Goal: Task Accomplishment & Management: Complete application form

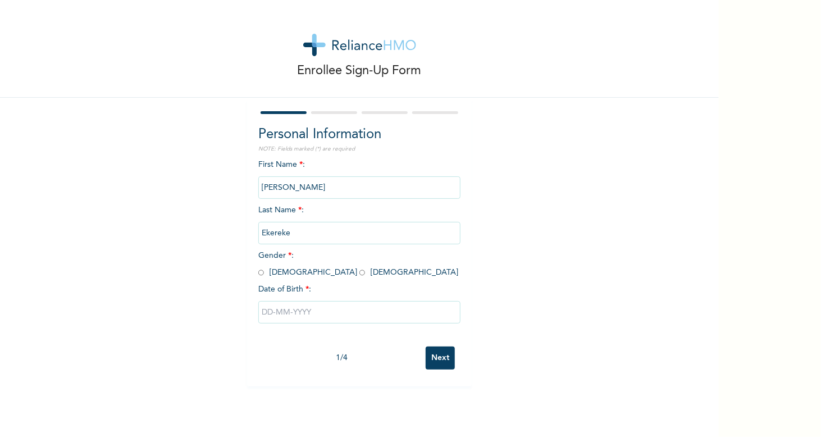
click at [258, 272] on input "radio" at bounding box center [261, 272] width 6 height 11
radio input "true"
click at [281, 311] on input "text" at bounding box center [359, 312] width 202 height 22
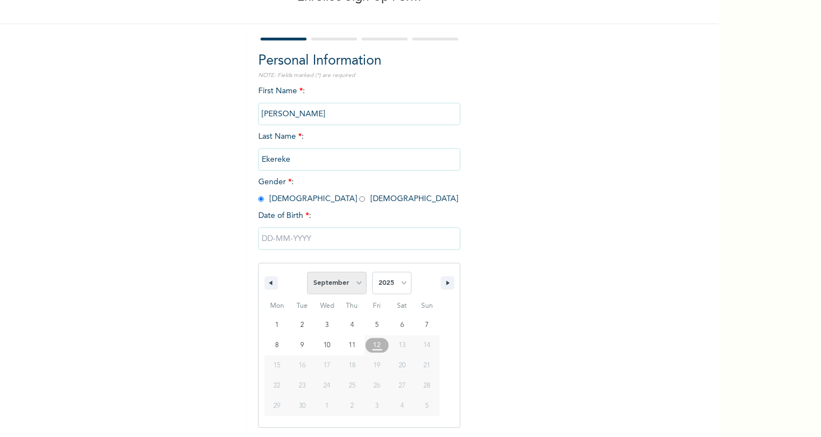
click at [357, 281] on select "January February March April May June July August September October November De…" at bounding box center [337, 283] width 60 height 22
select select "5"
click at [307, 272] on select "January February March April May June July August September October November De…" at bounding box center [337, 283] width 60 height 22
click at [400, 284] on select "2025 2024 2023 2022 2021 2020 2019 2018 2017 2016 2015 2014 2013 2012 2011 2010…" at bounding box center [391, 283] width 39 height 22
select select "1986"
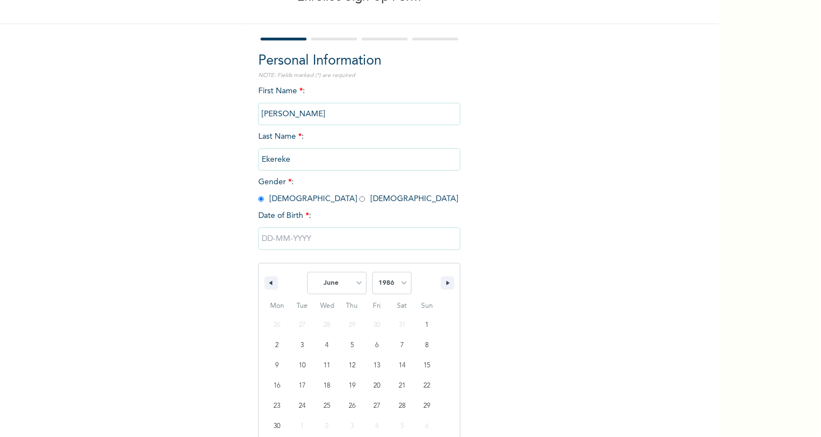
click at [372, 272] on select "2025 2024 2023 2022 2021 2020 2019 2018 2017 2016 2015 2014 2013 2012 2011 2010…" at bounding box center [391, 283] width 39 height 22
type input "[DATE]"
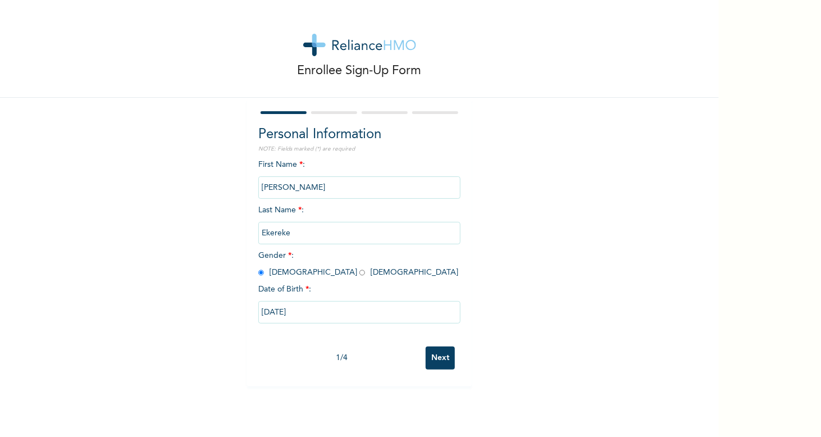
scroll to position [0, 0]
click at [438, 363] on input "Next" at bounding box center [440, 358] width 29 height 23
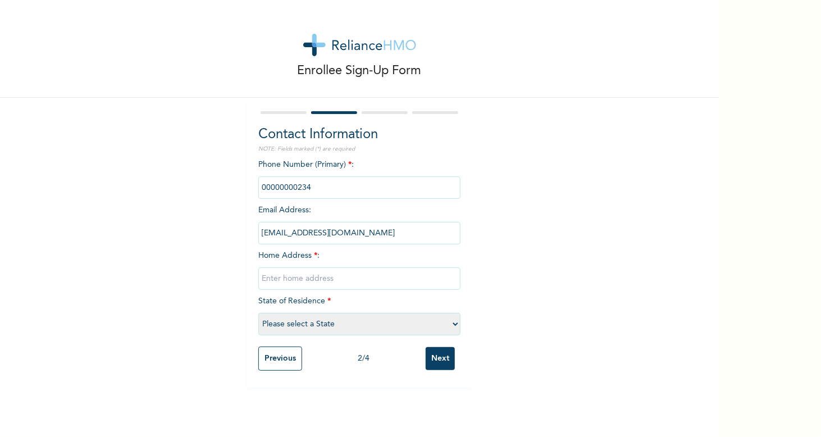
click at [306, 193] on input "phone" at bounding box center [359, 187] width 202 height 22
click at [262, 187] on input "phone" at bounding box center [359, 187] width 202 height 22
click at [301, 281] on input "text" at bounding box center [359, 278] width 202 height 22
type input "#[GEOGRAPHIC_DATA], [GEOGRAPHIC_DATA], [GEOGRAPHIC_DATA]"
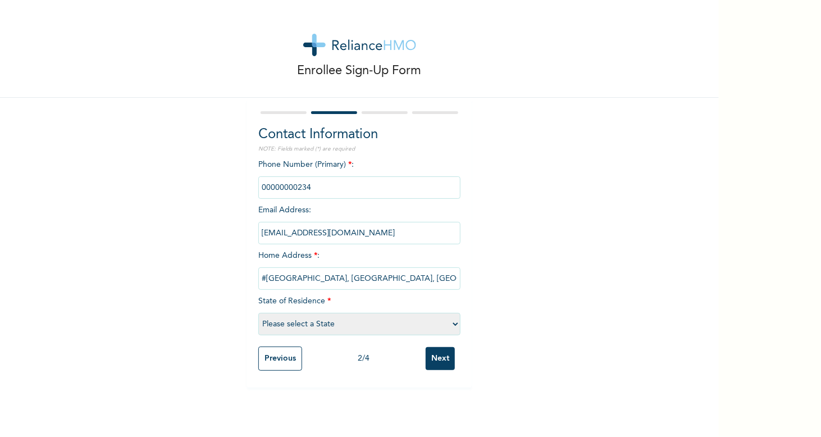
click at [328, 324] on select "Please select a State [PERSON_NAME] (FCT) [PERSON_NAME] Ibom [GEOGRAPHIC_DATA] …" at bounding box center [359, 324] width 202 height 22
select select "33"
click at [258, 313] on select "Please select a State [PERSON_NAME] (FCT) [PERSON_NAME] Ibom [GEOGRAPHIC_DATA] …" at bounding box center [359, 324] width 202 height 22
click at [288, 190] on input "phone" at bounding box center [359, 187] width 202 height 22
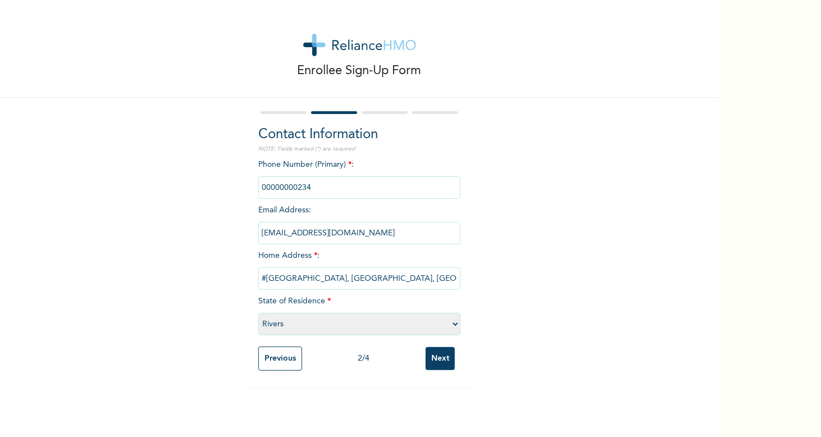
click at [288, 190] on input "phone" at bounding box center [359, 187] width 202 height 22
click at [448, 362] on input "Next" at bounding box center [440, 358] width 29 height 23
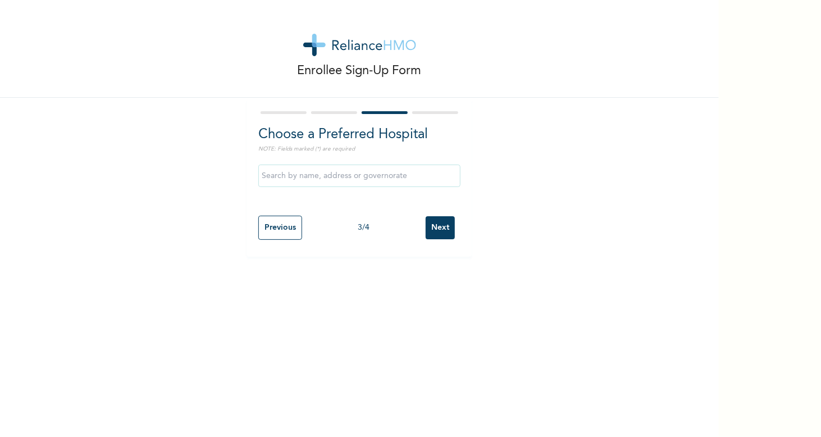
click at [297, 176] on input "text" at bounding box center [359, 176] width 202 height 22
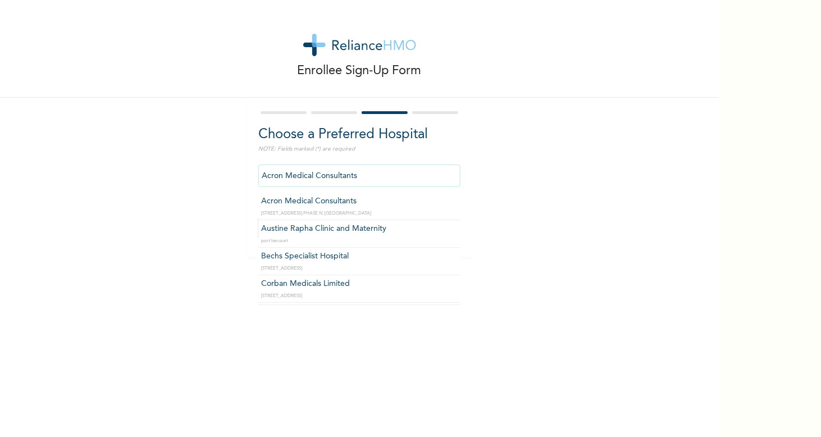
click at [372, 180] on input "Acron Medical Consultants" at bounding box center [359, 176] width 202 height 22
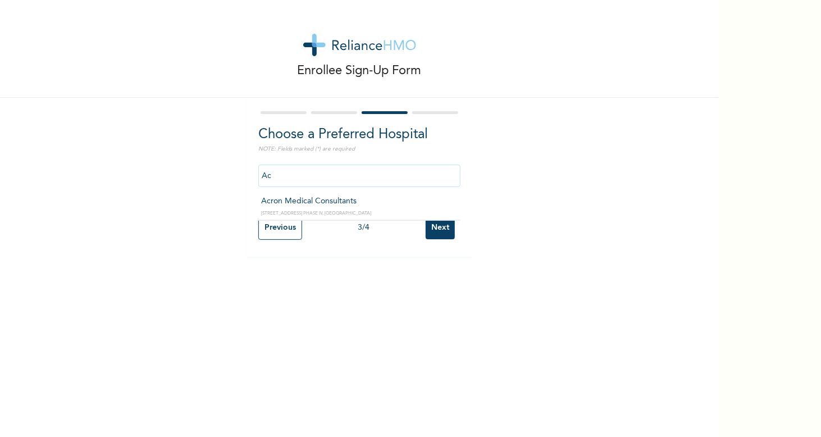
type input "A"
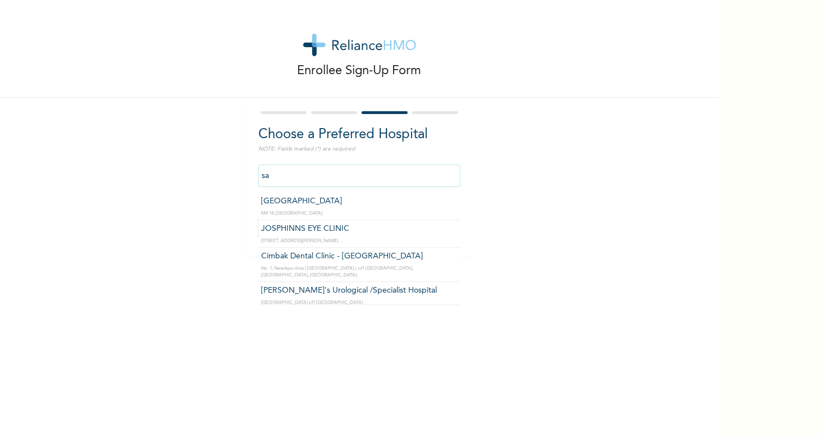
type input "s"
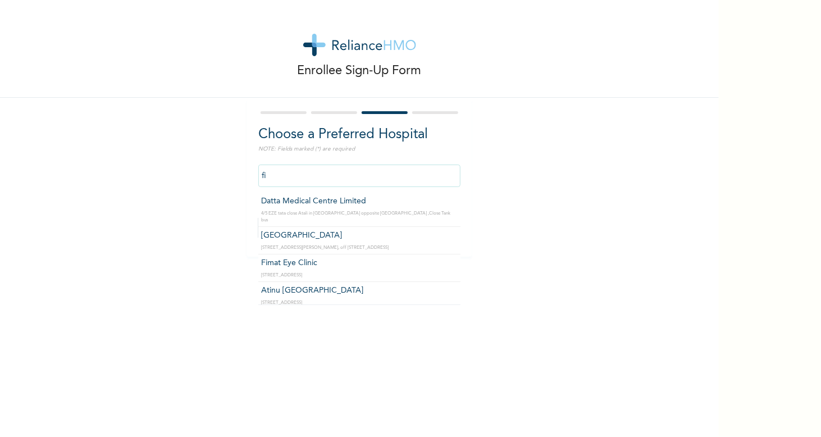
type input "f"
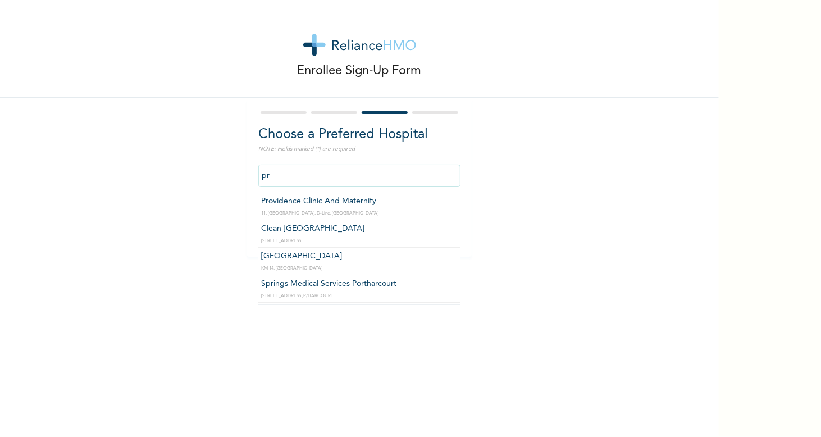
type input "p"
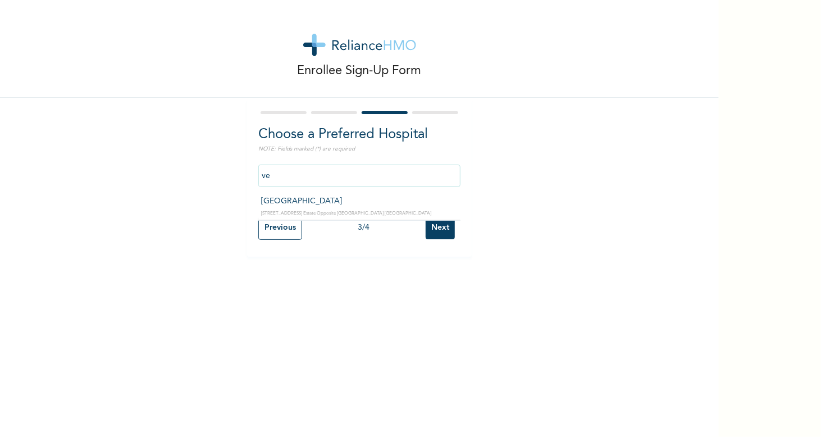
type input "v"
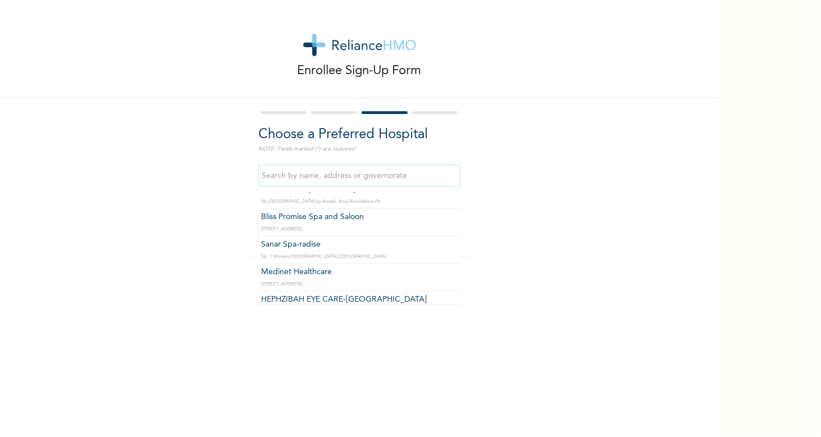
scroll to position [9290, 0]
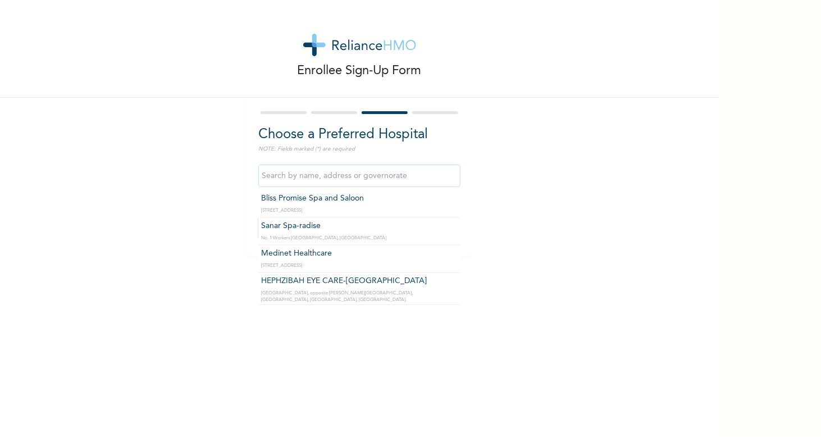
click at [318, 181] on input "text" at bounding box center [359, 176] width 202 height 22
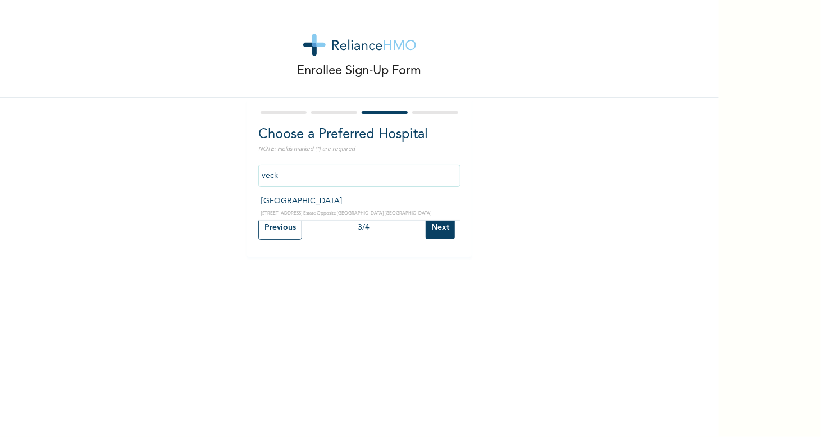
type input "[GEOGRAPHIC_DATA]"
click at [433, 227] on input "Next" at bounding box center [440, 227] width 29 height 23
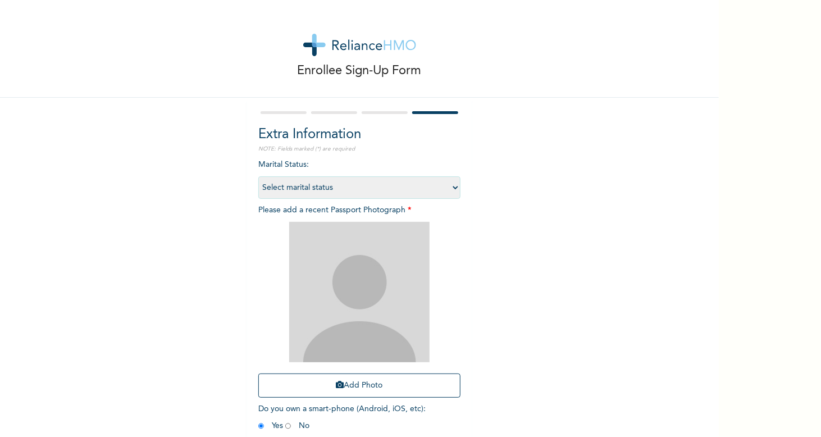
click at [304, 185] on select "Select marital status [DEMOGRAPHIC_DATA] Married [DEMOGRAPHIC_DATA] Widow/[DEMO…" at bounding box center [359, 187] width 202 height 22
select select "2"
click at [258, 176] on select "Select marital status [DEMOGRAPHIC_DATA] Married [DEMOGRAPHIC_DATA] Widow/[DEMO…" at bounding box center [359, 187] width 202 height 22
click at [337, 380] on button "Add Photo" at bounding box center [359, 386] width 202 height 24
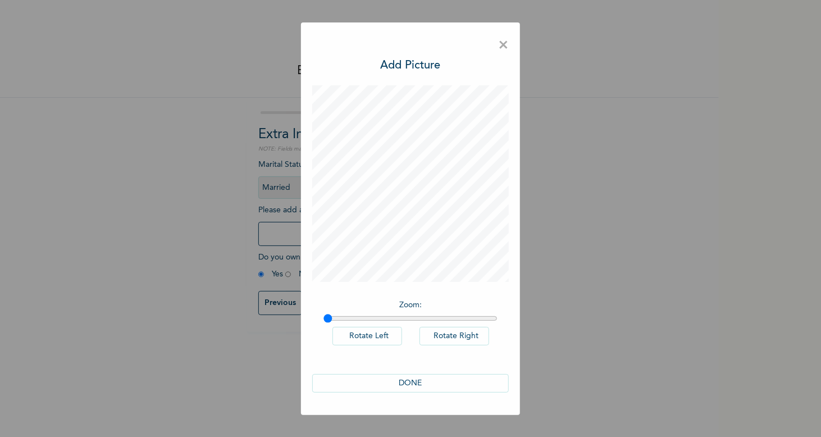
click at [403, 383] on button "DONE" at bounding box center [410, 383] width 197 height 19
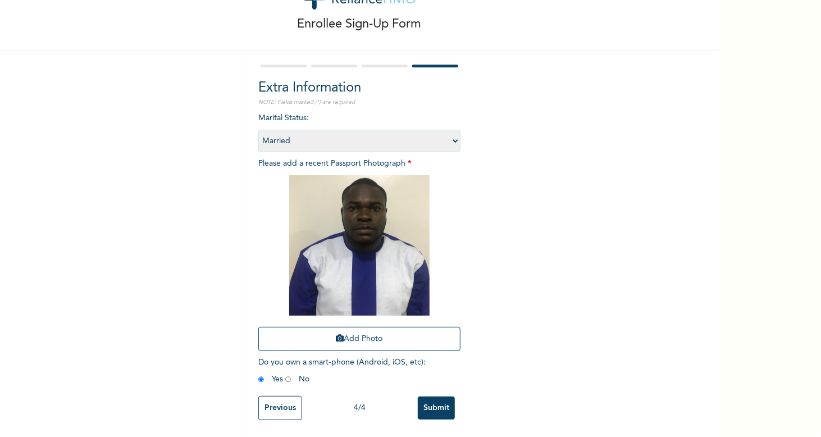
scroll to position [54, 0]
click at [285, 374] on input "radio" at bounding box center [288, 379] width 6 height 11
radio input "true"
click at [258, 374] on input "radio" at bounding box center [261, 379] width 6 height 11
radio input "true"
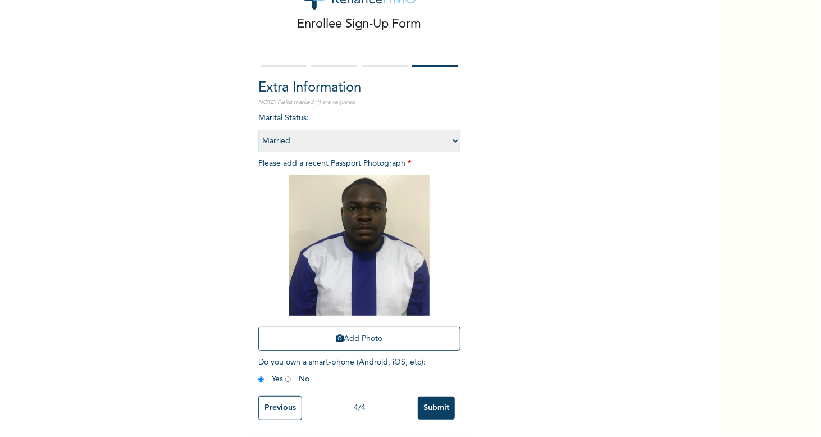
click at [449, 405] on input "Submit" at bounding box center [436, 408] width 37 height 23
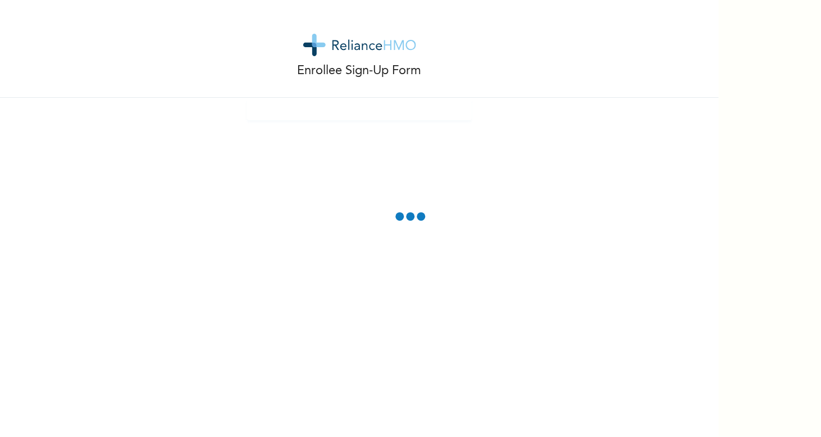
scroll to position [0, 0]
